Goal: Information Seeking & Learning: Learn about a topic

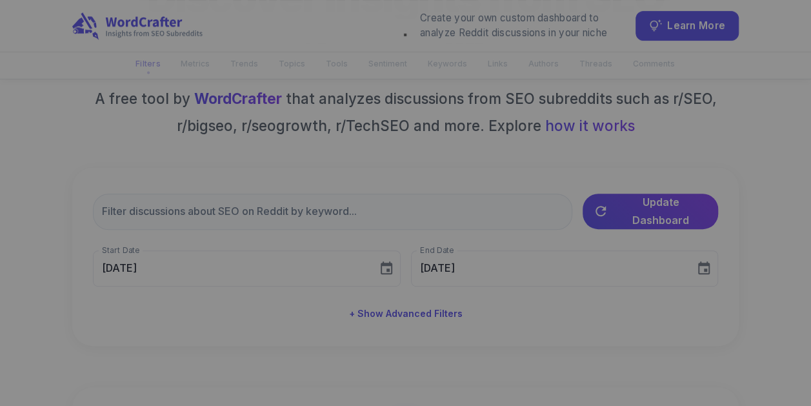
scroll to position [169, 0]
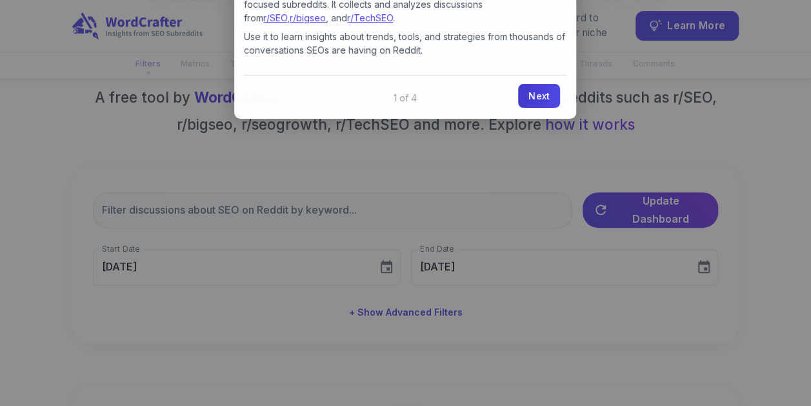
click at [537, 89] on link "Next" at bounding box center [539, 96] width 42 height 24
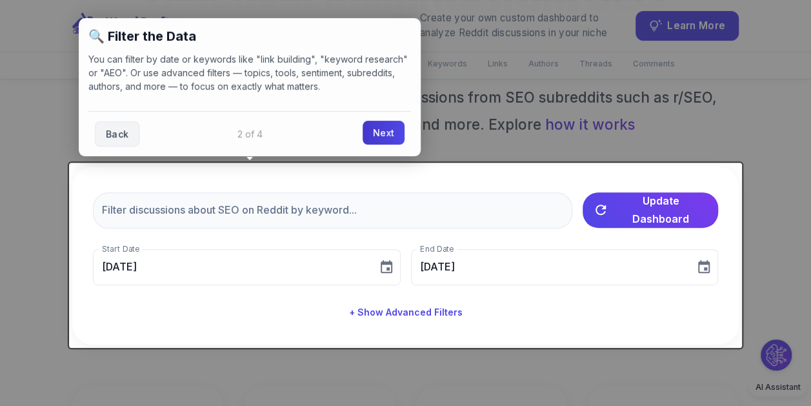
click at [383, 134] on link "Next" at bounding box center [384, 133] width 42 height 24
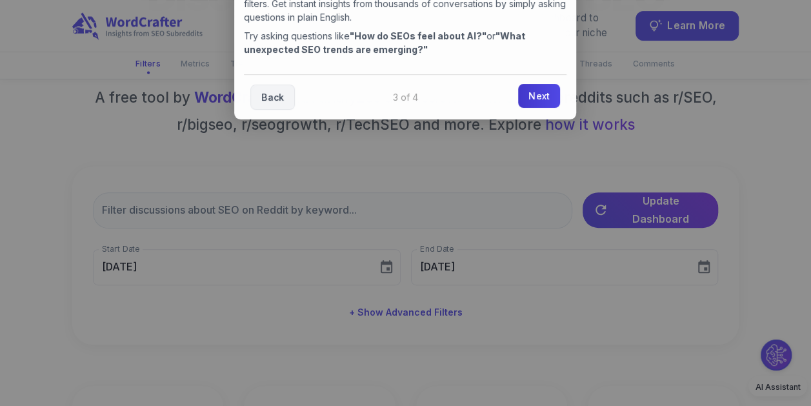
click at [532, 97] on link "Next" at bounding box center [539, 96] width 42 height 24
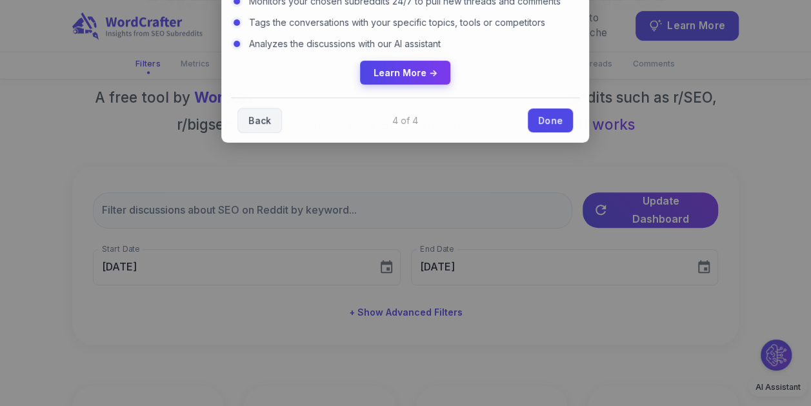
click at [524, 119] on div "Back Done" at bounding box center [405, 119] width 348 height 45
click at [538, 120] on link "Done" at bounding box center [550, 119] width 45 height 24
click at [604, 214] on icon "button" at bounding box center [600, 208] width 10 height 10
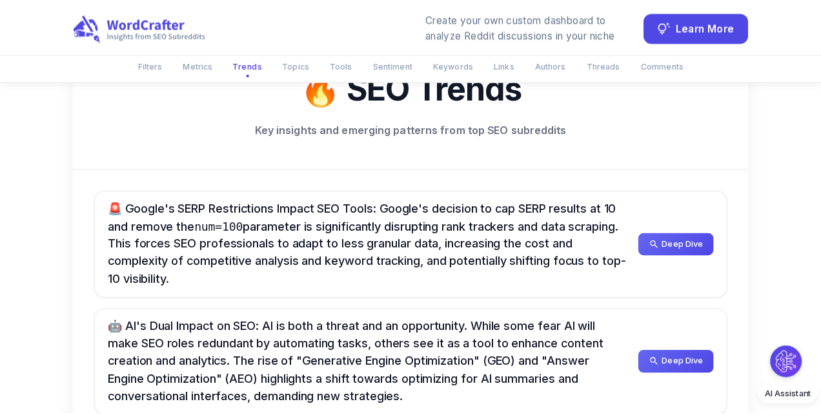
scroll to position [711, 0]
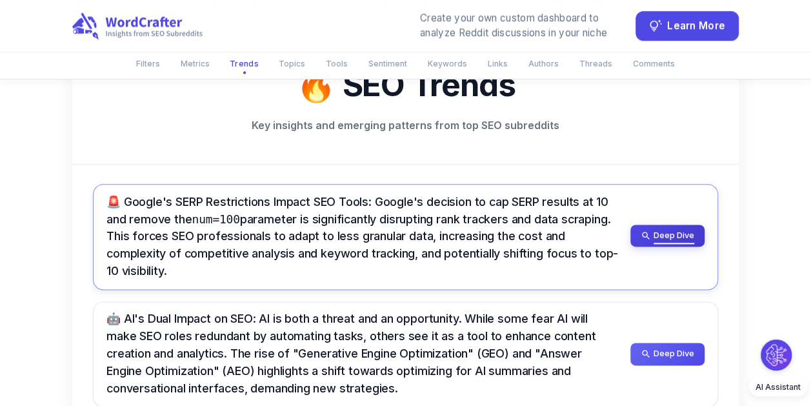
click at [661, 232] on span "Deep Dive" at bounding box center [674, 235] width 41 height 14
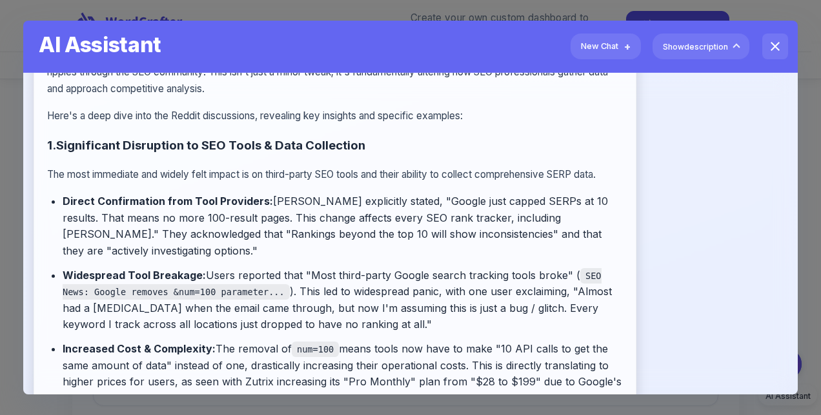
scroll to position [171, 0]
click at [383, 253] on li "Direct Confirmation from Tool Providers: [PERSON_NAME] explicitly stated, "Goog…" at bounding box center [343, 226] width 560 height 66
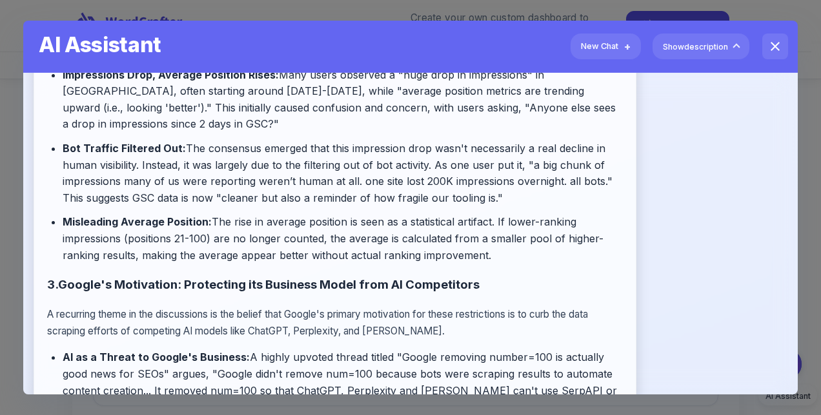
scroll to position [598, 0]
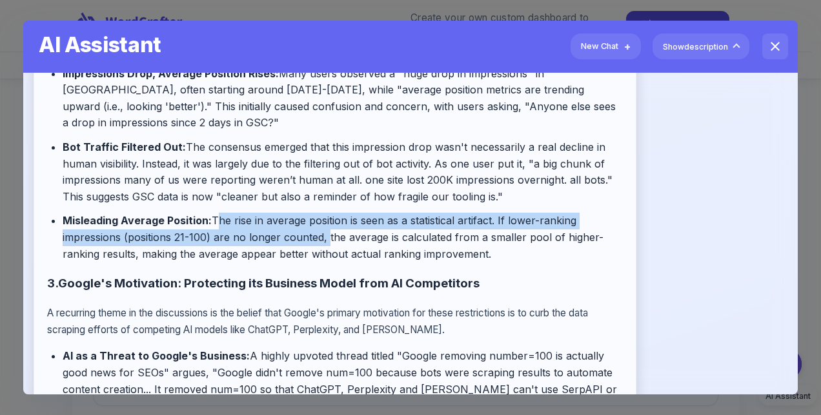
drag, startPoint x: 325, startPoint y: 253, endPoint x: 214, endPoint y: 230, distance: 112.7
click at [214, 230] on li "Misleading Average Position: The rise in average position is seen as a statisti…" at bounding box center [343, 238] width 560 height 50
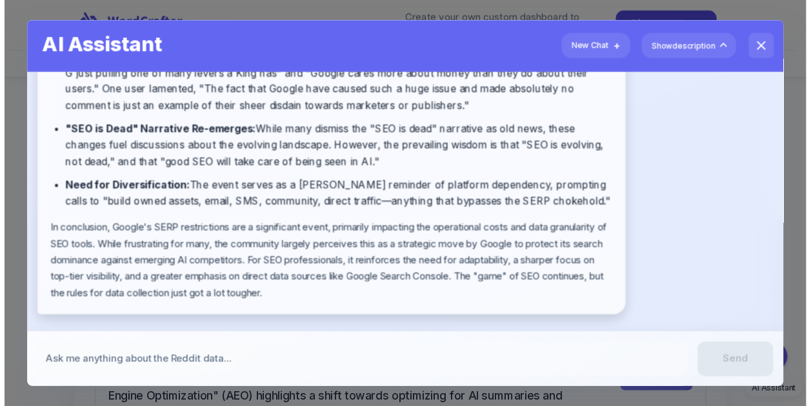
scroll to position [0, 0]
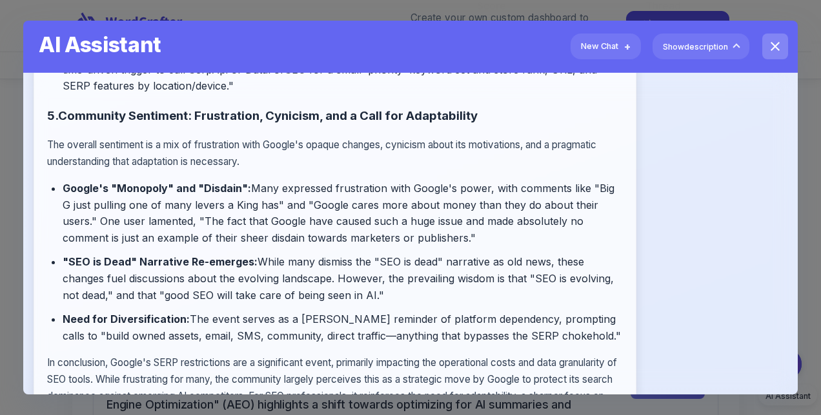
click at [767, 53] on icon "close" at bounding box center [774, 46] width 15 height 15
